Goal: Task Accomplishment & Management: Use online tool/utility

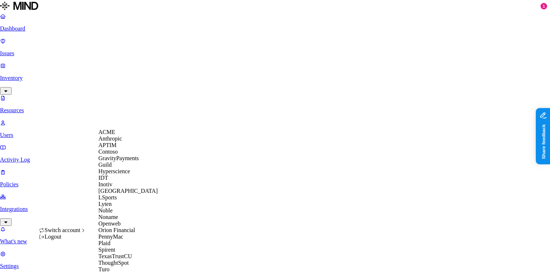
click at [68, 234] on div "Switch account" at bounding box center [62, 230] width 47 height 7
click at [108, 272] on span "Wafra" at bounding box center [106, 276] width 14 height 6
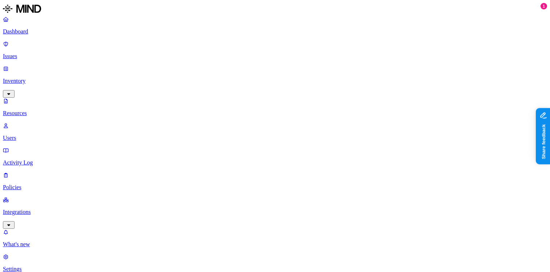
type input "QFR"
click at [421, 51] on div "QFR" at bounding box center [456, 47] width 71 height 7
